Goal: Information Seeking & Learning: Learn about a topic

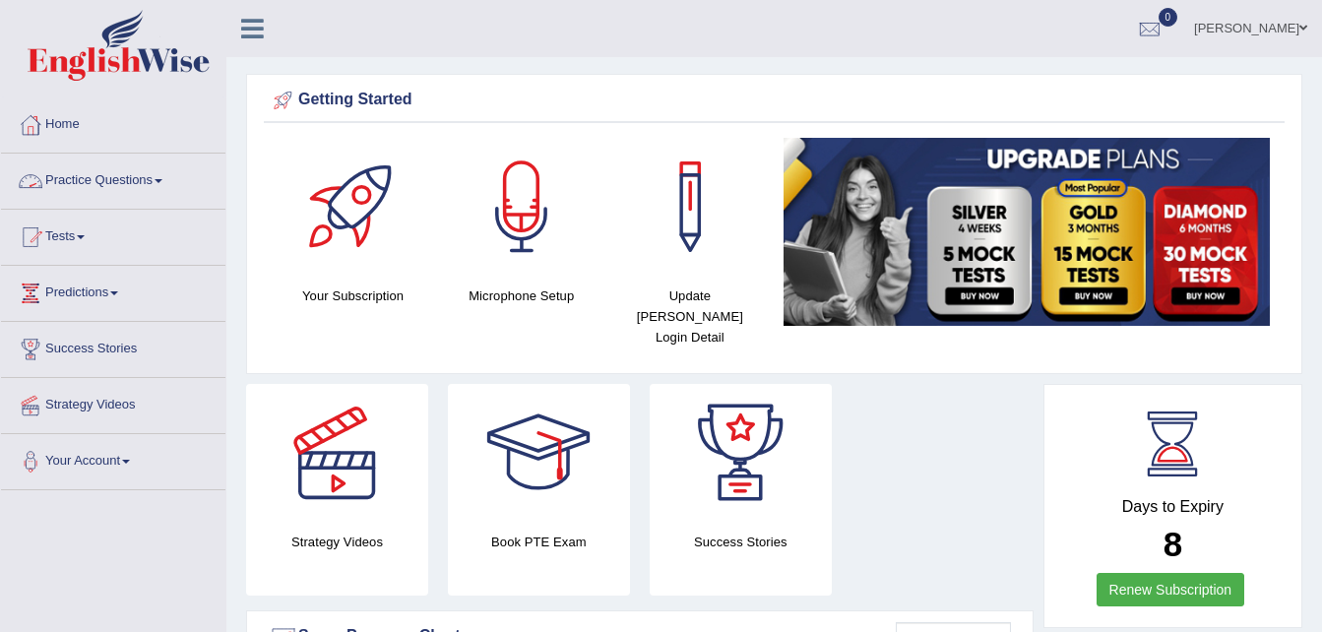
click at [109, 185] on link "Practice Questions" at bounding box center [113, 178] width 224 height 49
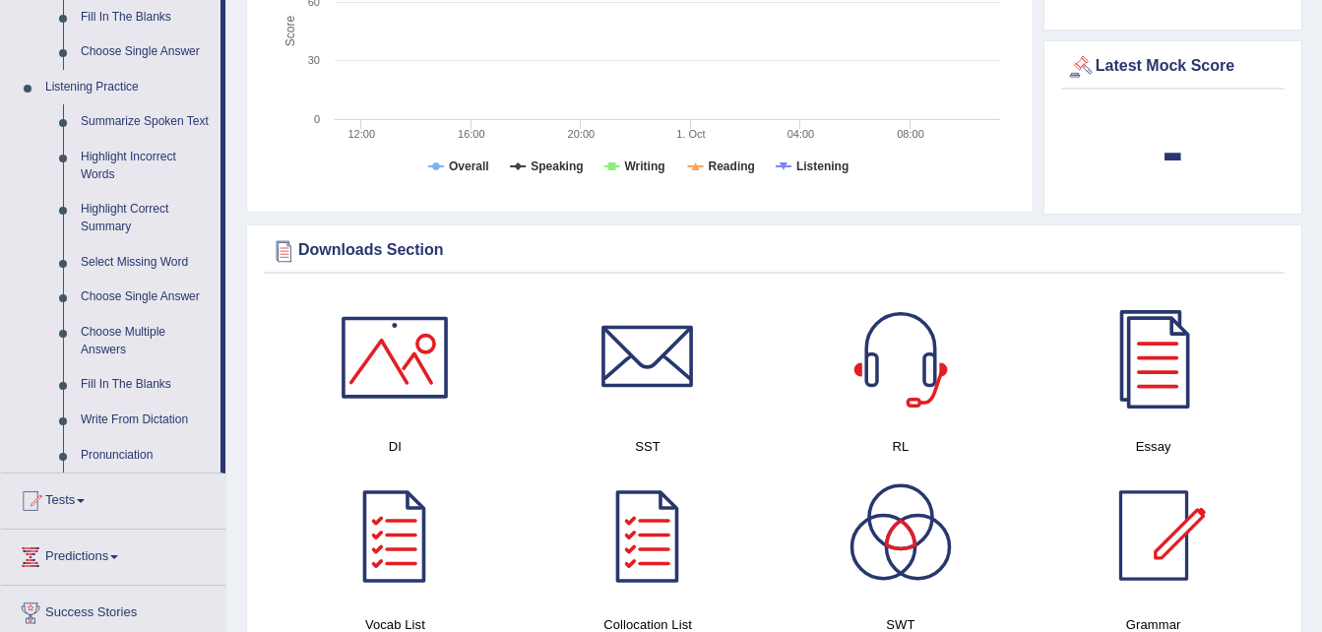
scroll to position [748, 0]
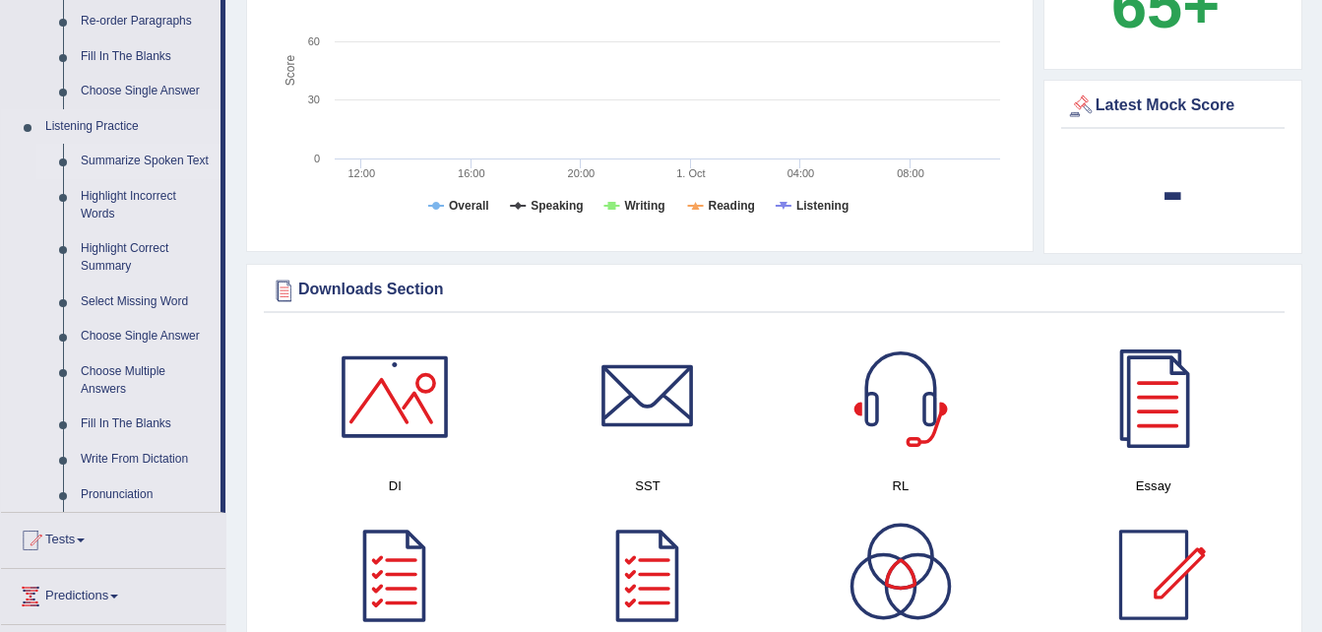
click at [156, 162] on link "Summarize Spoken Text" at bounding box center [146, 161] width 149 height 35
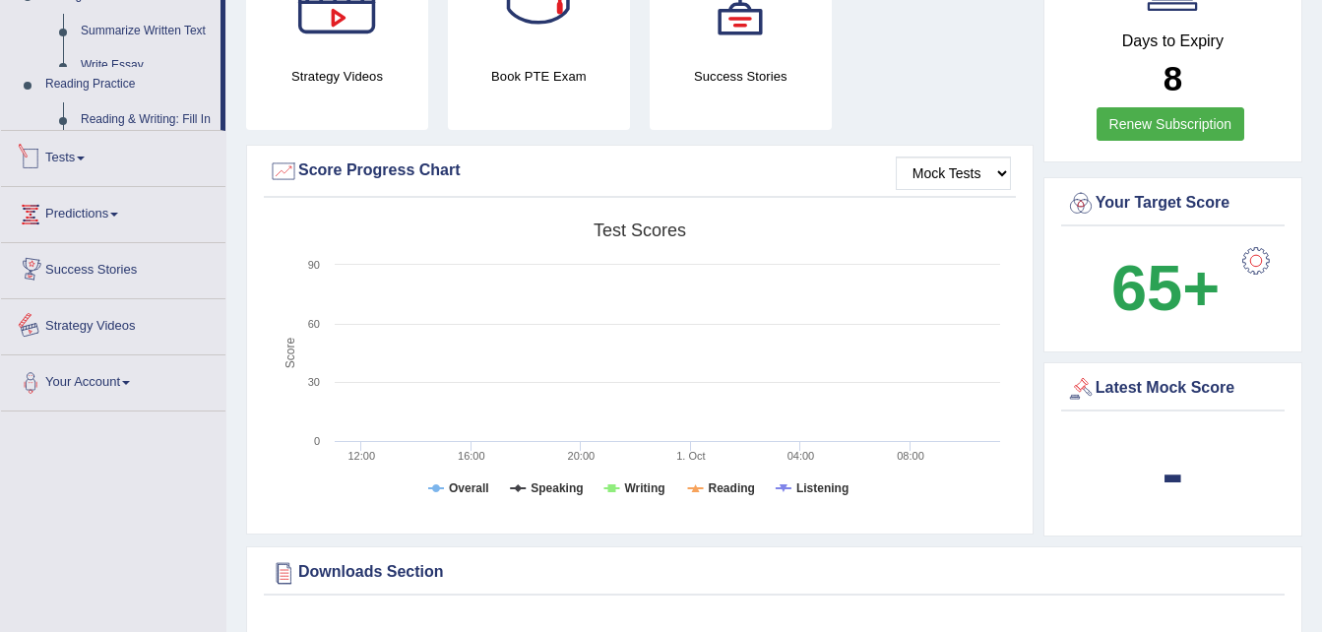
scroll to position [665, 0]
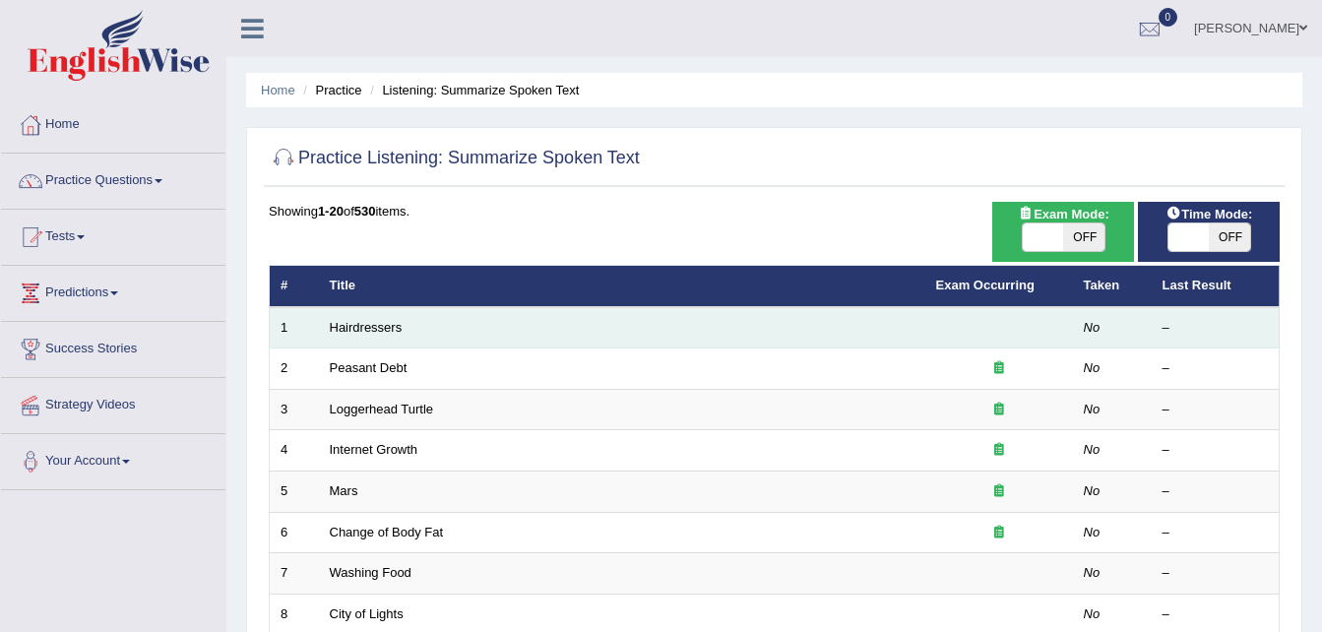
click at [596, 322] on td "Hairdressers" at bounding box center [622, 327] width 606 height 41
click at [351, 324] on link "Hairdressers" at bounding box center [366, 327] width 73 height 15
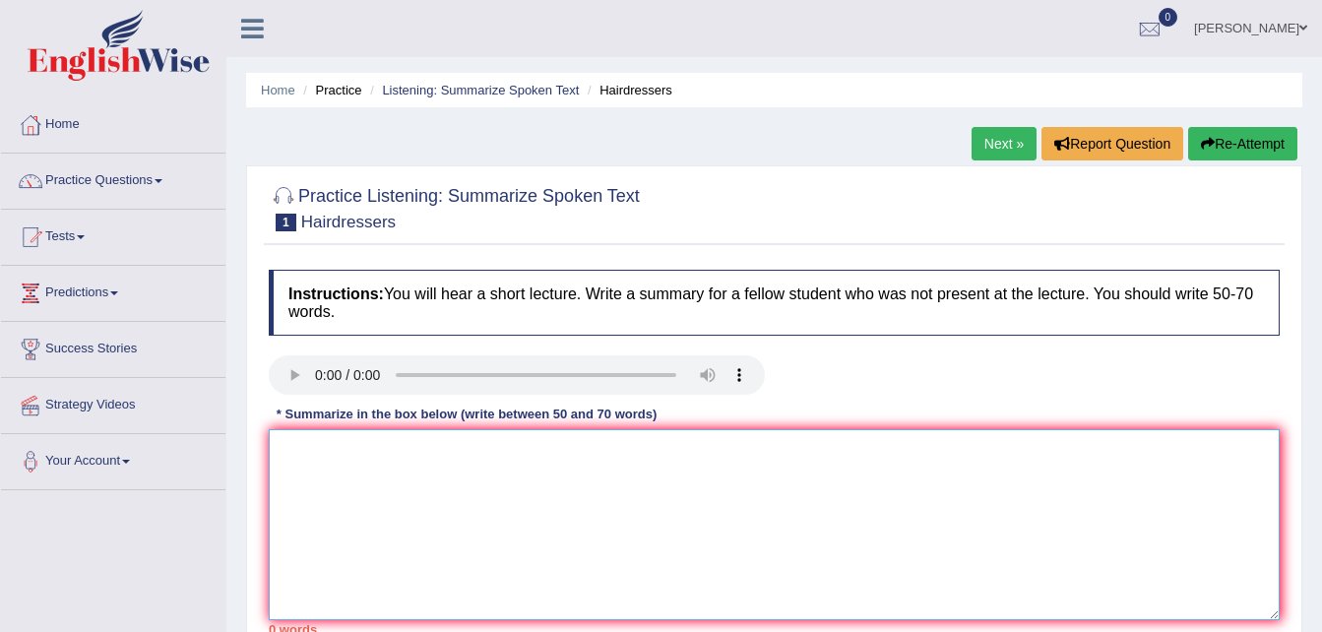
click at [307, 459] on textarea at bounding box center [774, 524] width 1011 height 191
type textarea "t"
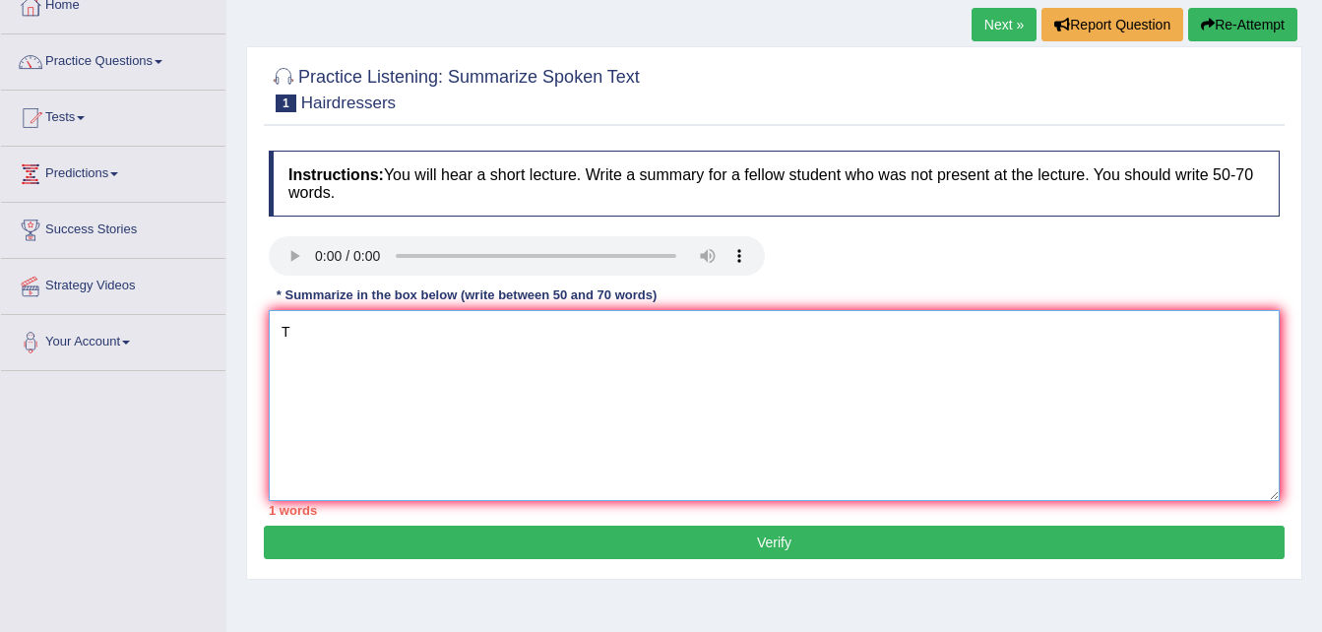
scroll to position [80, 0]
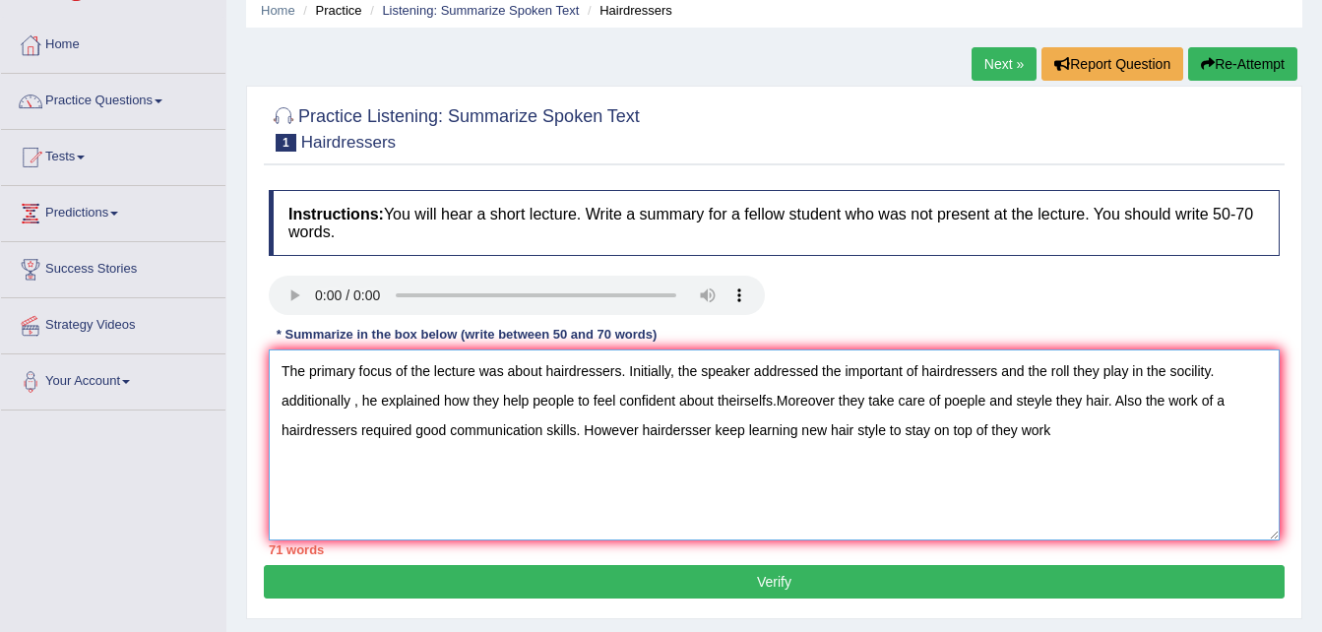
type textarea "The primary focus of the lecture was about hairdressers. Initially, the speaker…"
click at [755, 577] on button "Verify" at bounding box center [774, 581] width 1021 height 33
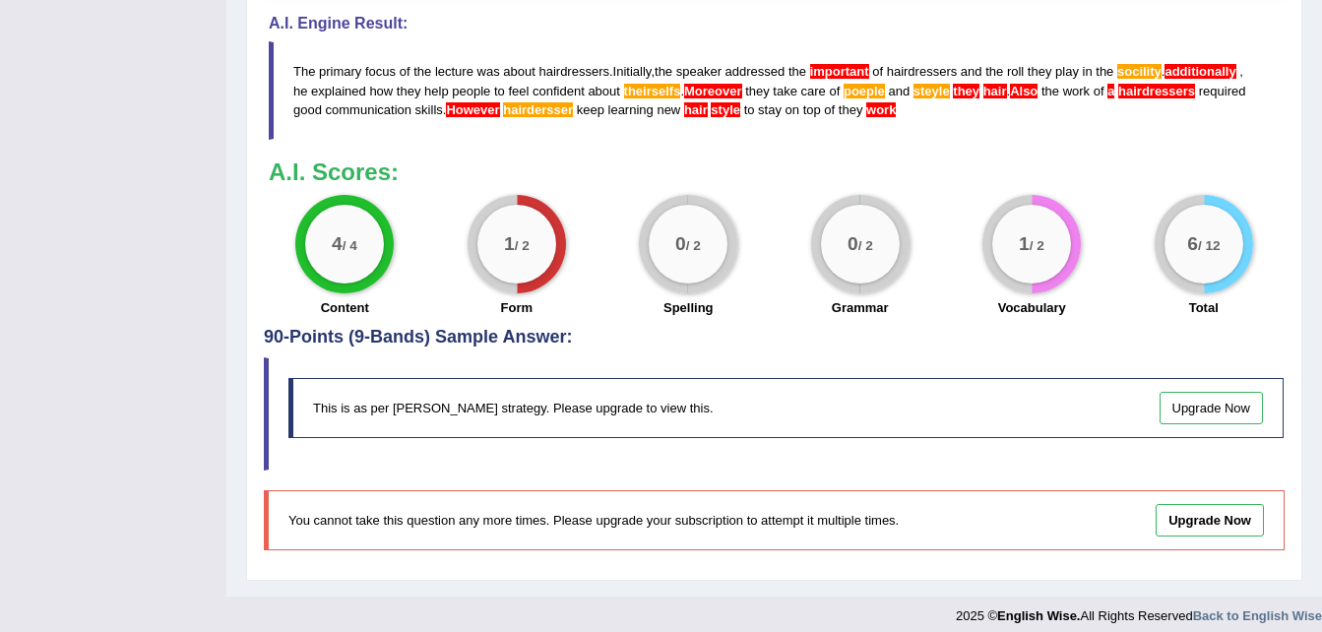
scroll to position [824, 0]
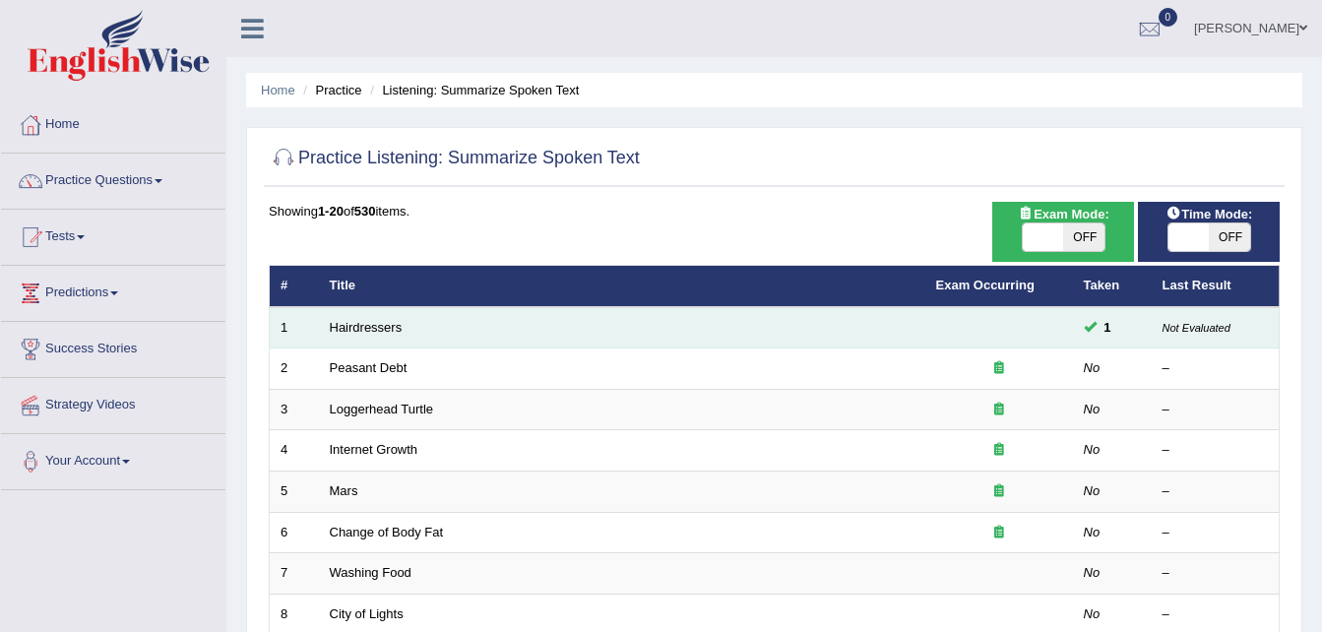
click at [1216, 336] on td "Not Evaluated" at bounding box center [1216, 327] width 128 height 41
click at [1083, 318] on td "1" at bounding box center [1112, 327] width 79 height 41
click at [384, 333] on link "Hairdressers" at bounding box center [366, 327] width 73 height 15
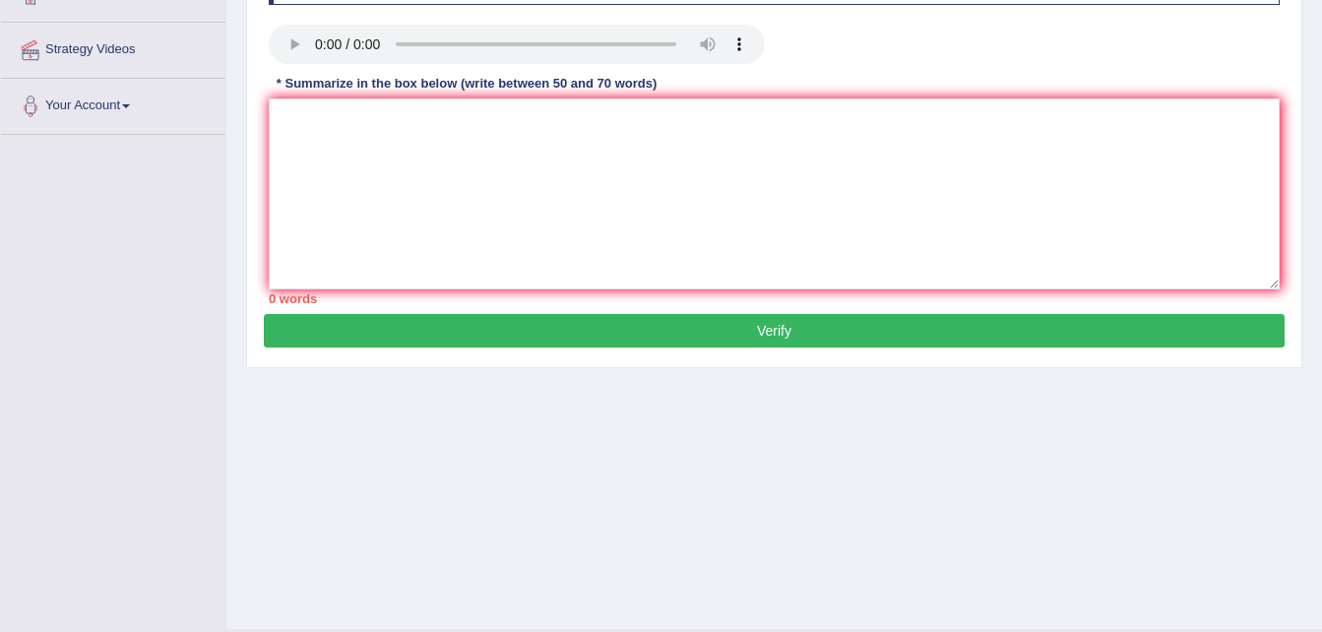
scroll to position [402, 0]
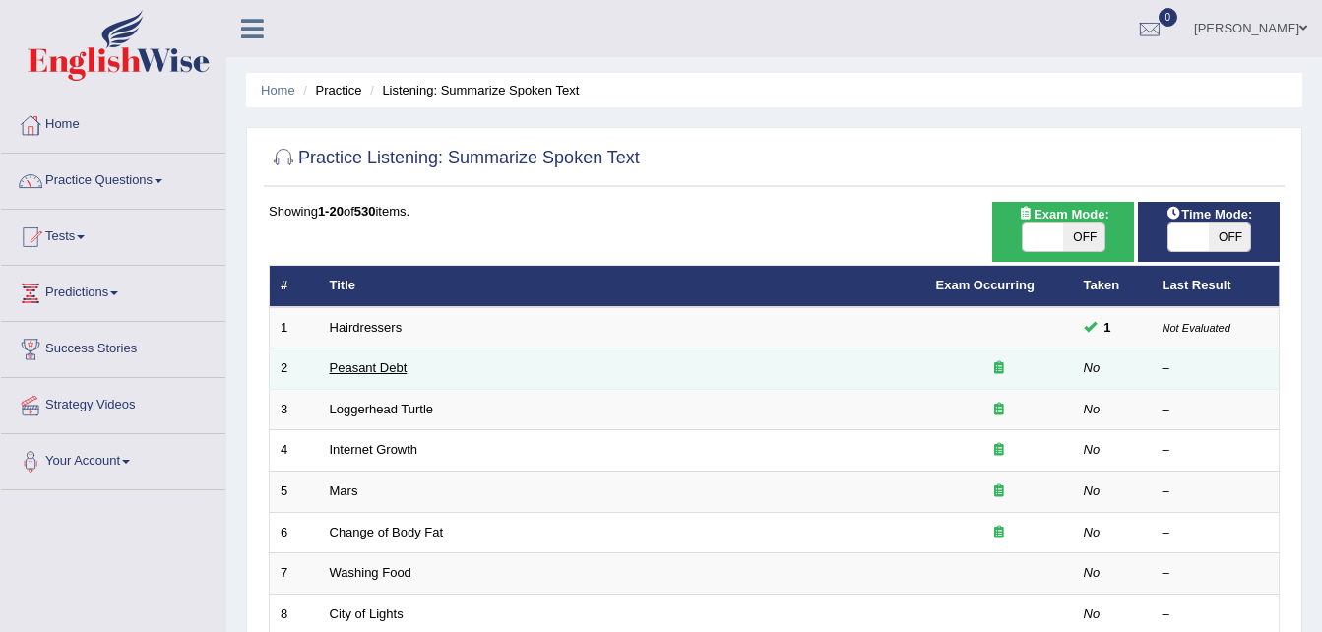
click at [361, 370] on link "Peasant Debt" at bounding box center [369, 367] width 78 height 15
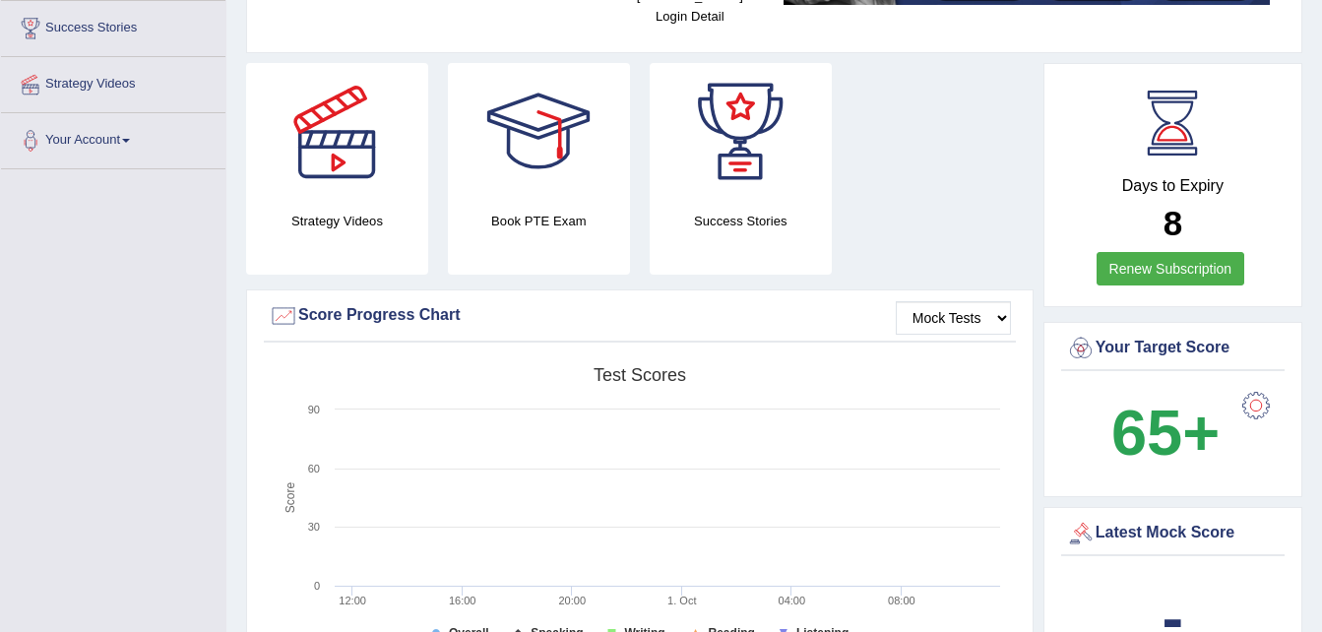
scroll to position [282, 0]
